Goal: Understand process/instructions: Learn how to perform a task or action

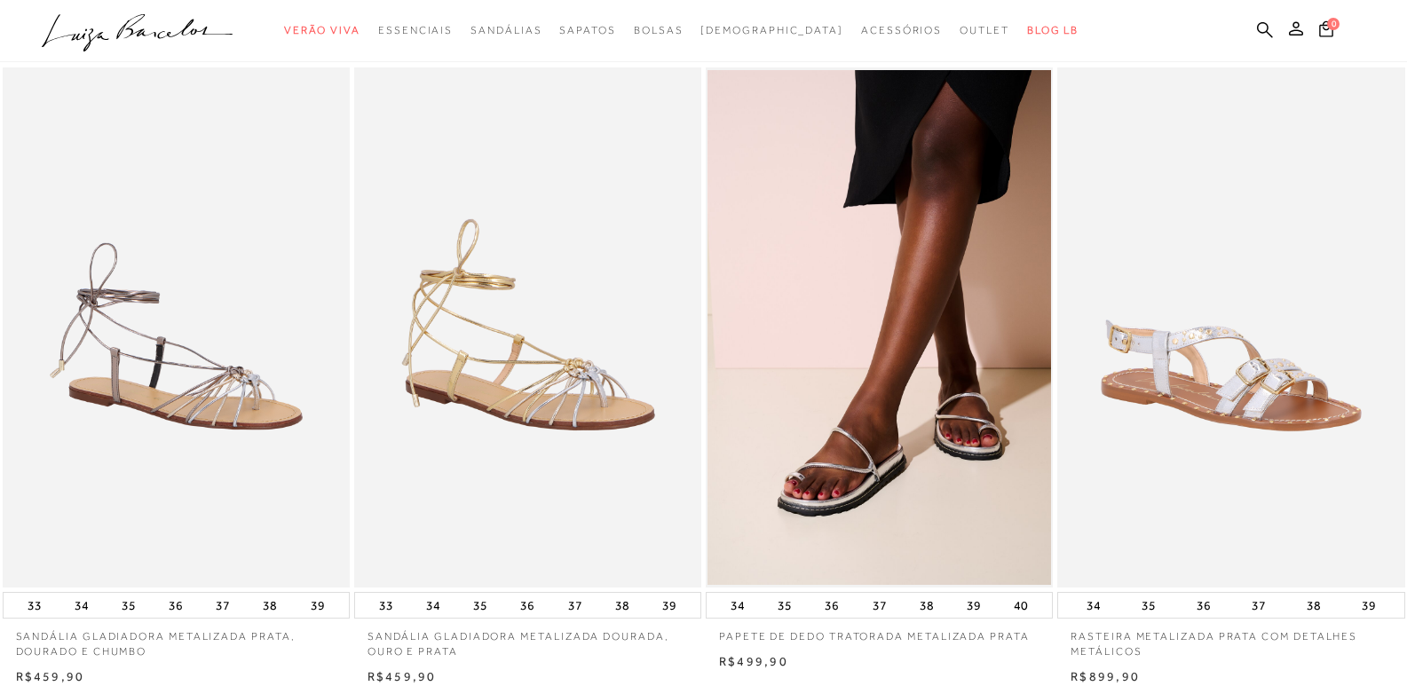
scroll to position [4154, 0]
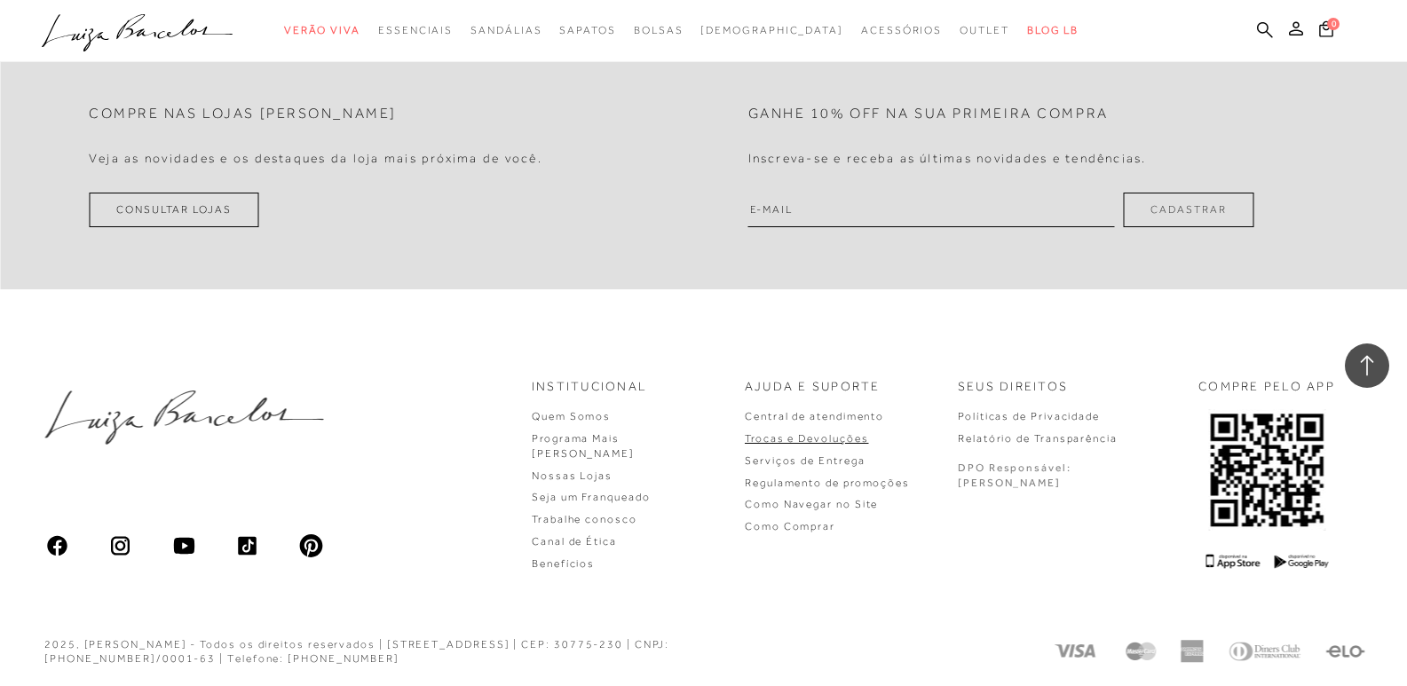
click at [856, 438] on link "Trocas e Devoluções" at bounding box center [806, 438] width 123 height 12
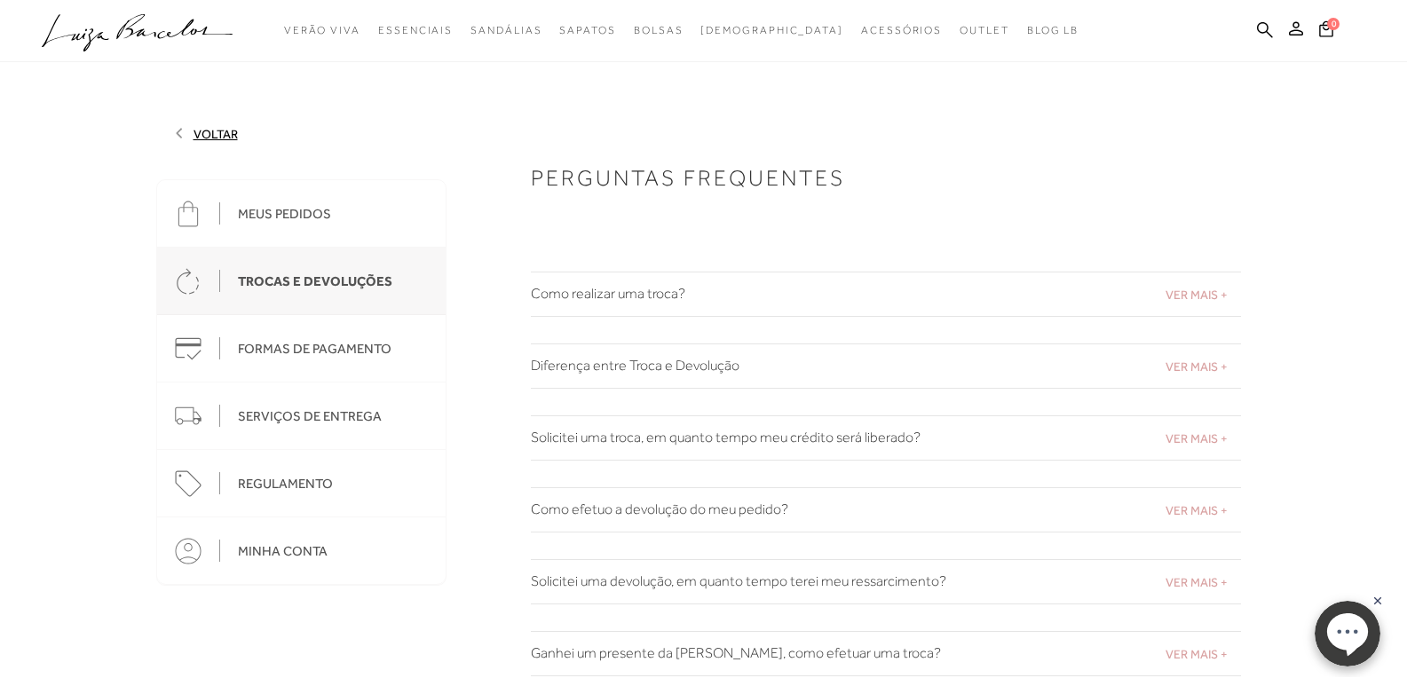
scroll to position [1096, 0]
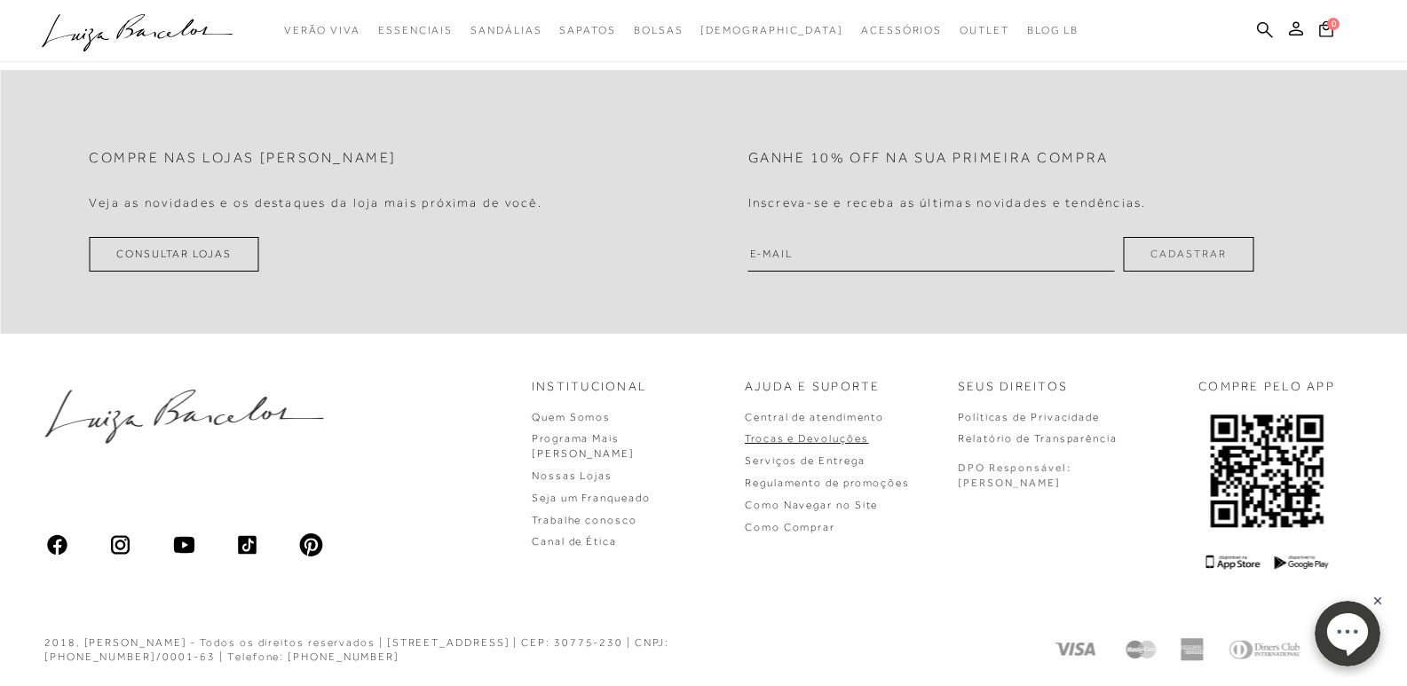
click at [837, 439] on link "Trocas e Devoluções" at bounding box center [806, 438] width 123 height 12
click at [864, 437] on link "Trocas e Devoluções" at bounding box center [806, 438] width 123 height 12
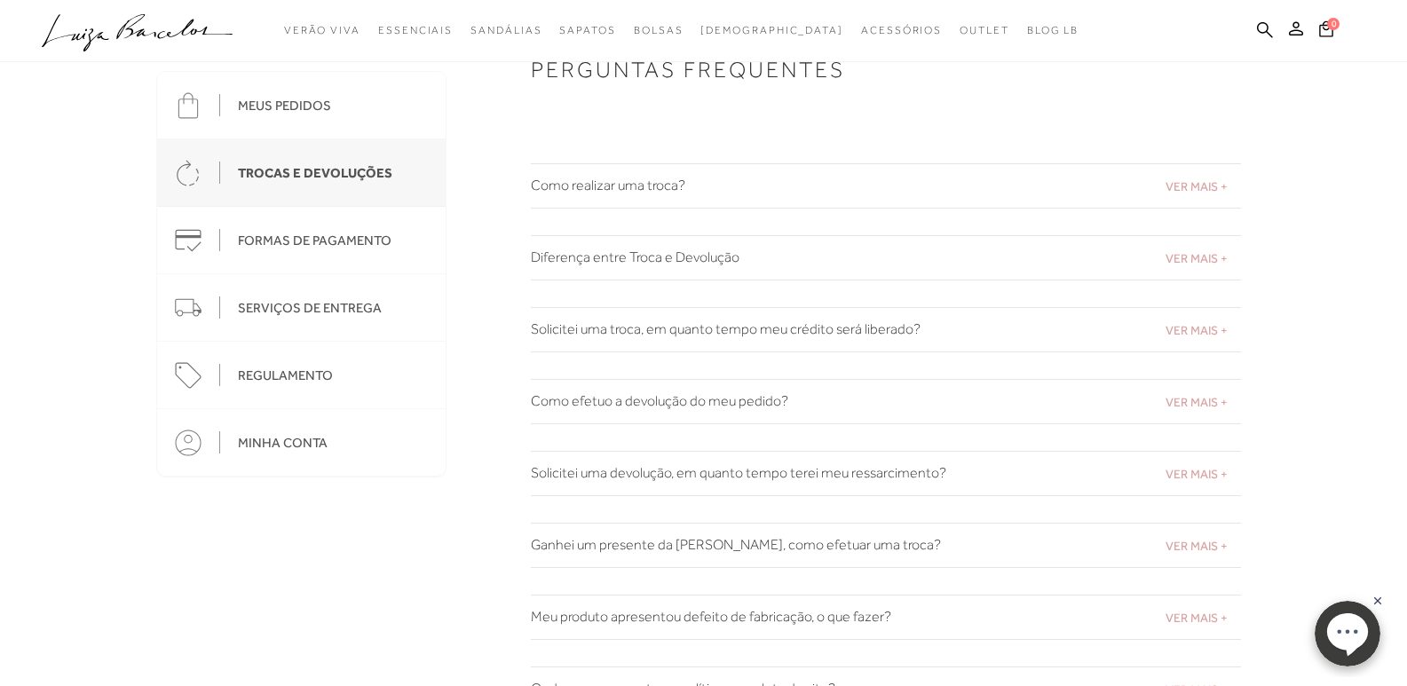
scroll to position [0, 0]
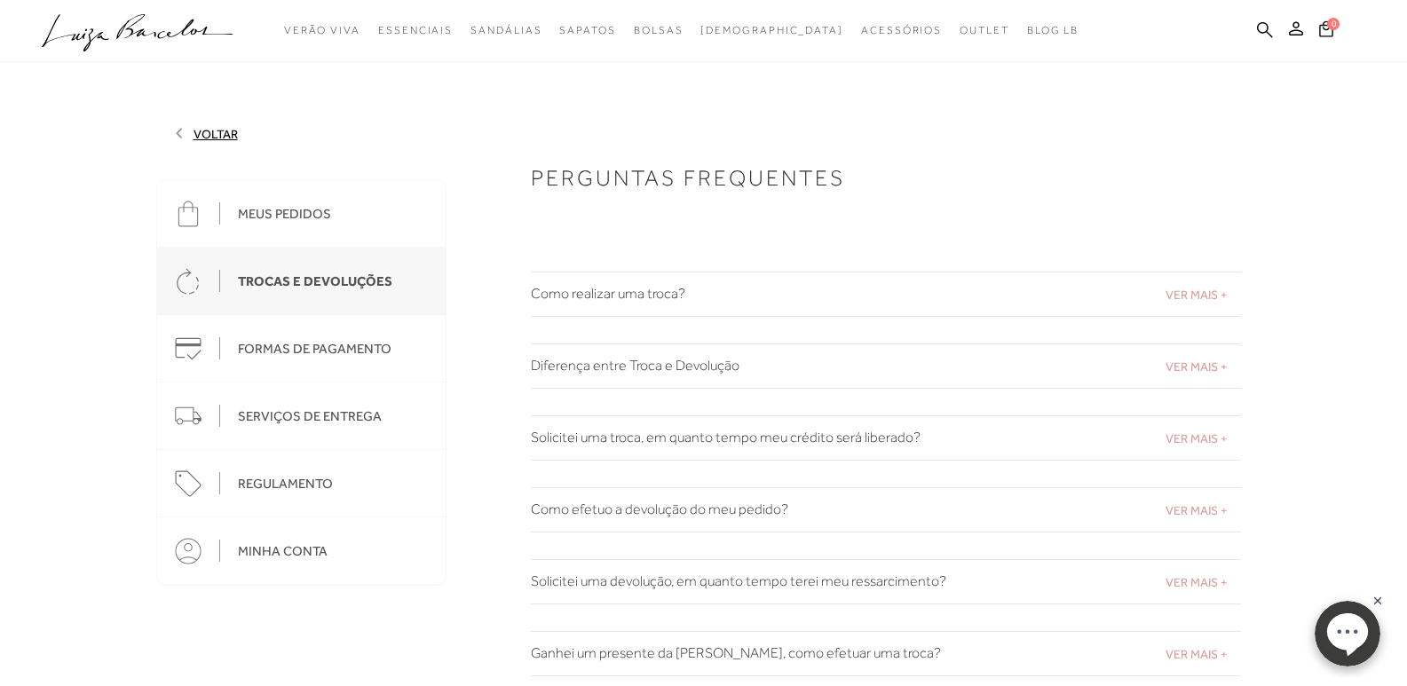
click at [1178, 293] on span "VER MAIS +" at bounding box center [1196, 295] width 62 height 14
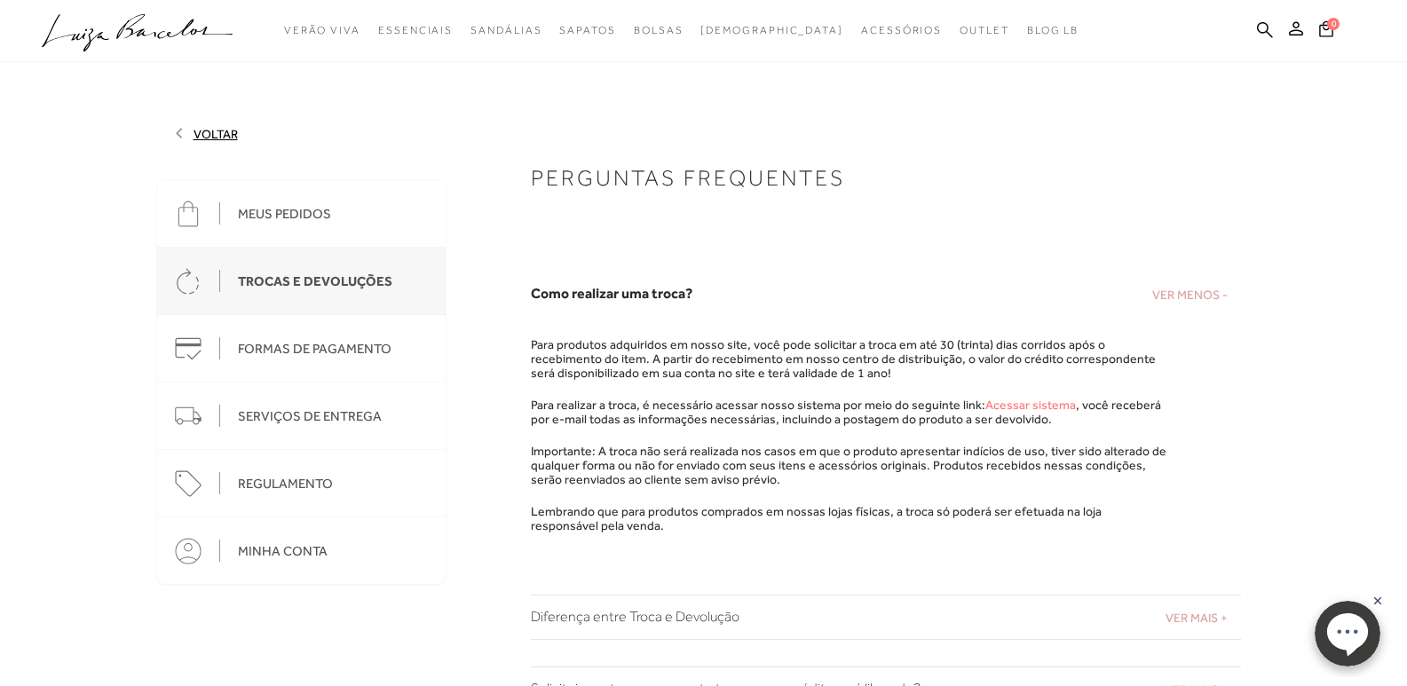
click at [994, 403] on link "Acessar sistema" at bounding box center [1030, 405] width 91 height 14
